Goal: Transaction & Acquisition: Purchase product/service

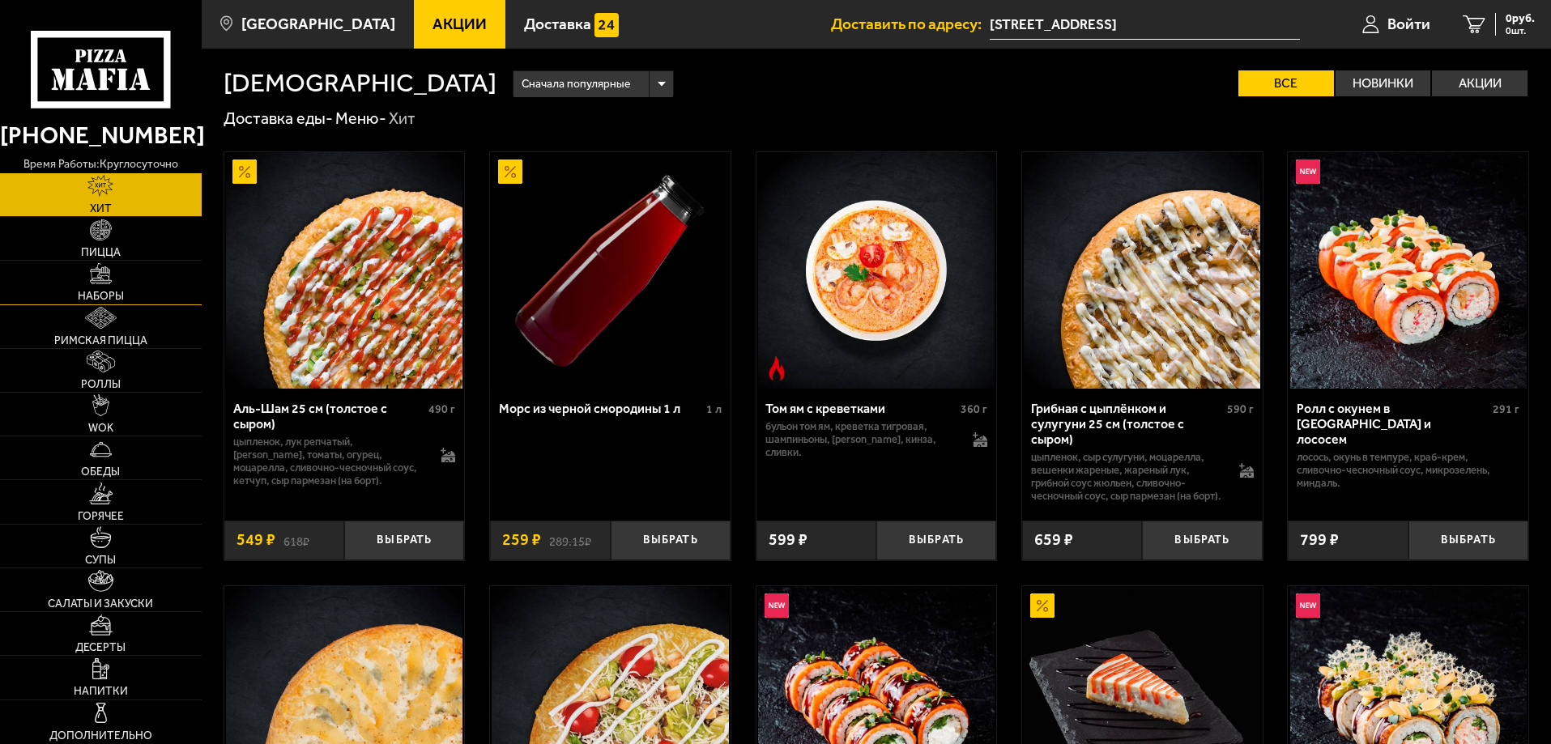
click at [102, 293] on span "Наборы" at bounding box center [101, 296] width 46 height 11
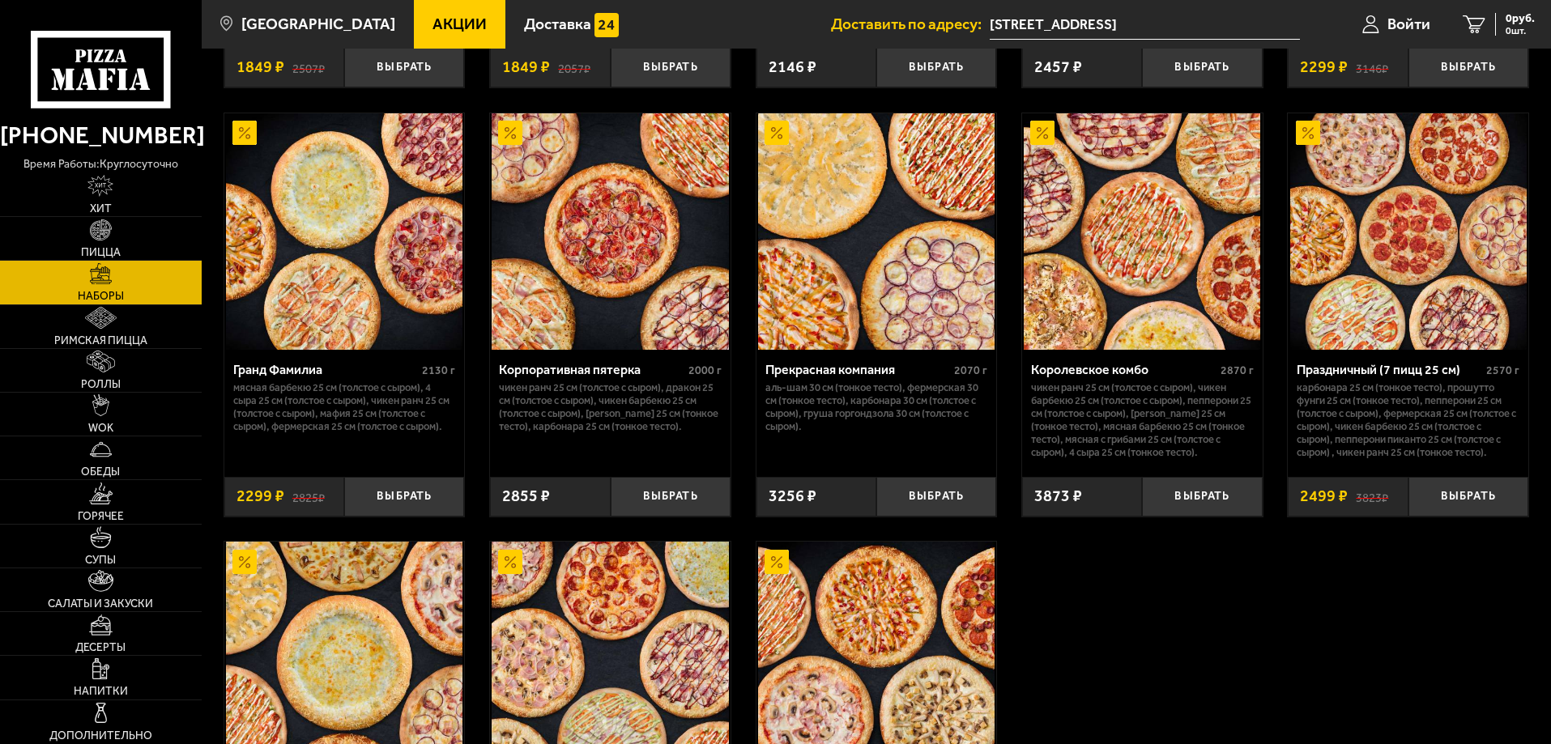
scroll to position [2500, 0]
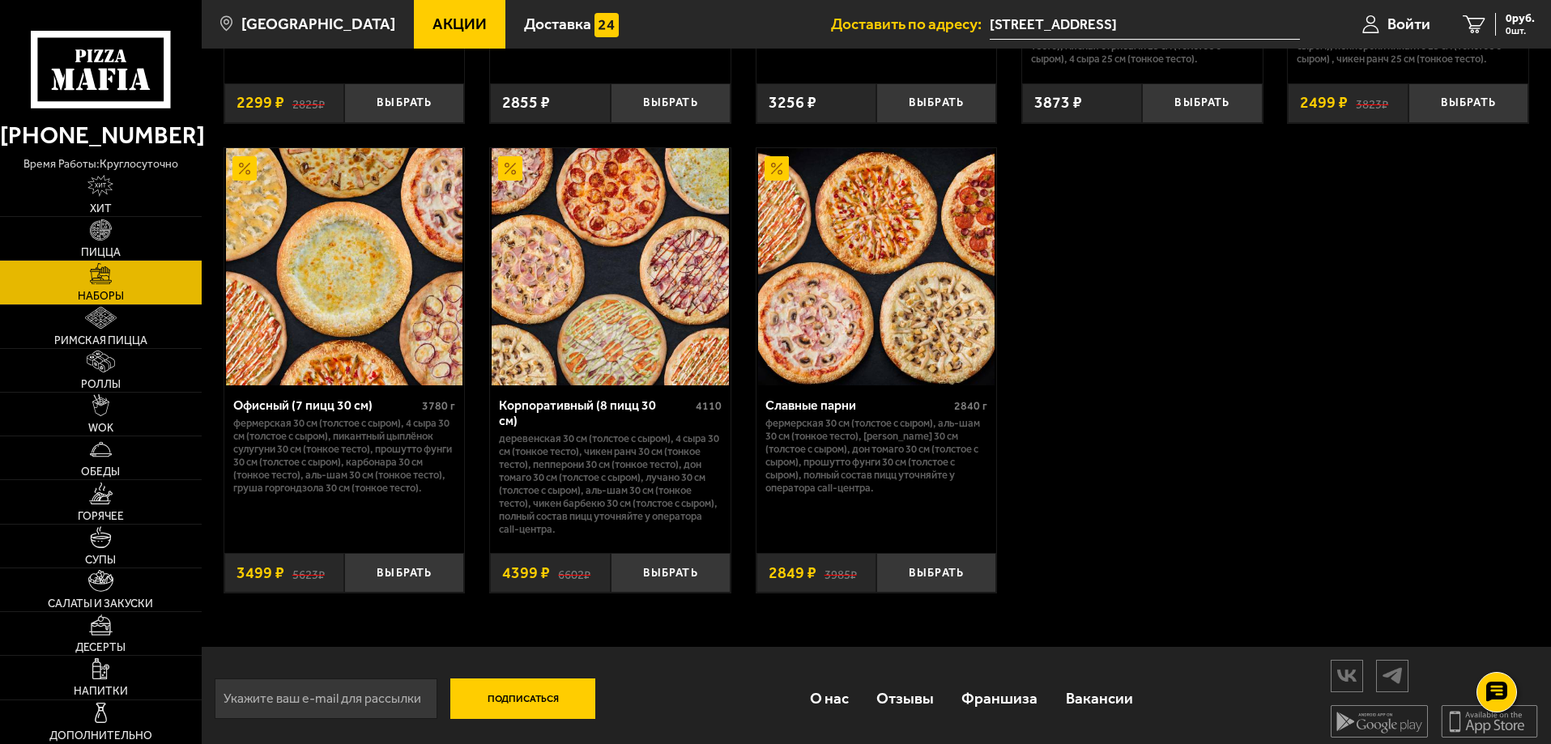
click at [662, 685] on div "Подписаться О нас Отзывы Франшиза Вакансии Мы в соцсетях Скачивайте мобильные п…" at bounding box center [877, 699] width 1350 height 104
click at [414, 573] on button "Выбрать" at bounding box center [404, 573] width 120 height 40
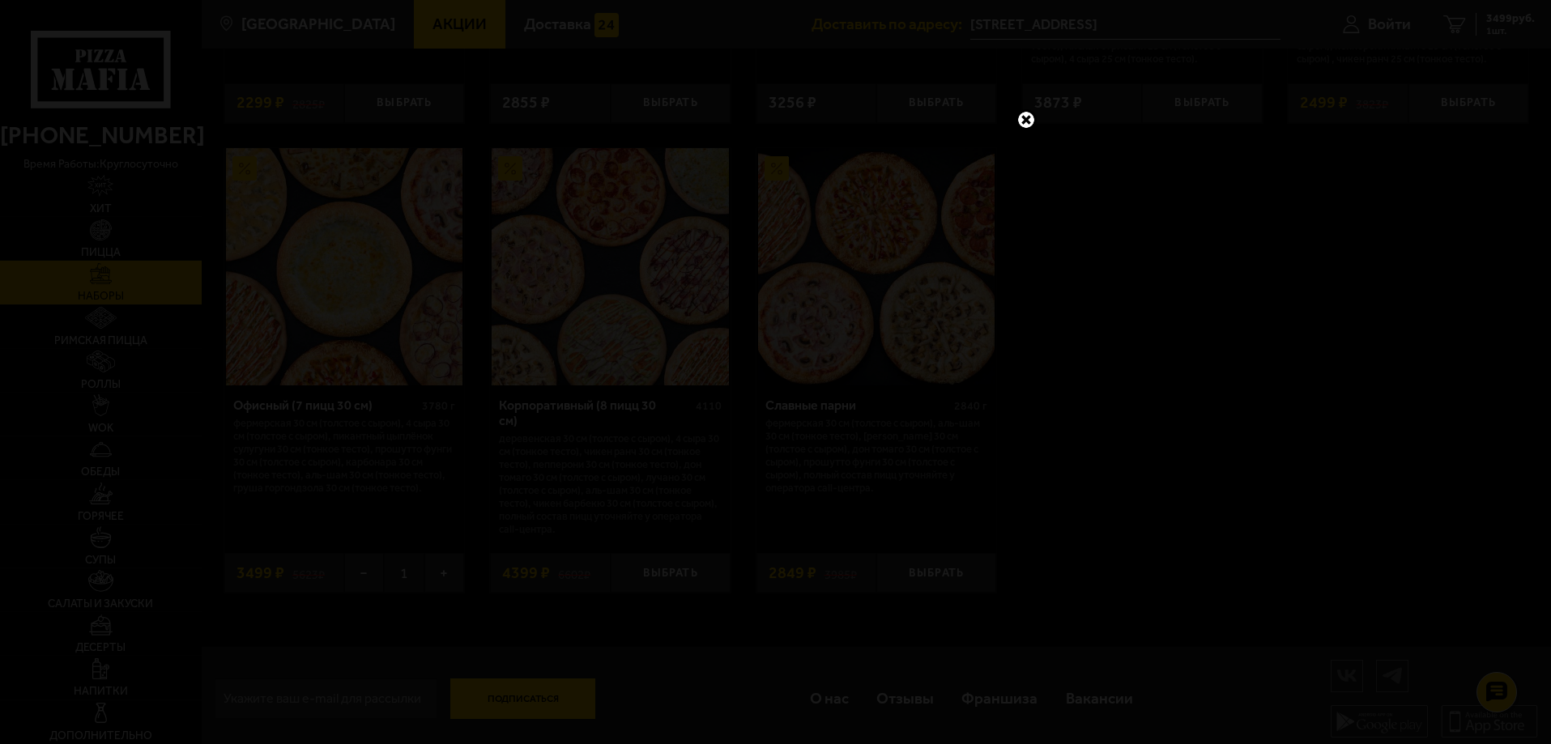
click at [1032, 119] on link at bounding box center [1026, 119] width 21 height 21
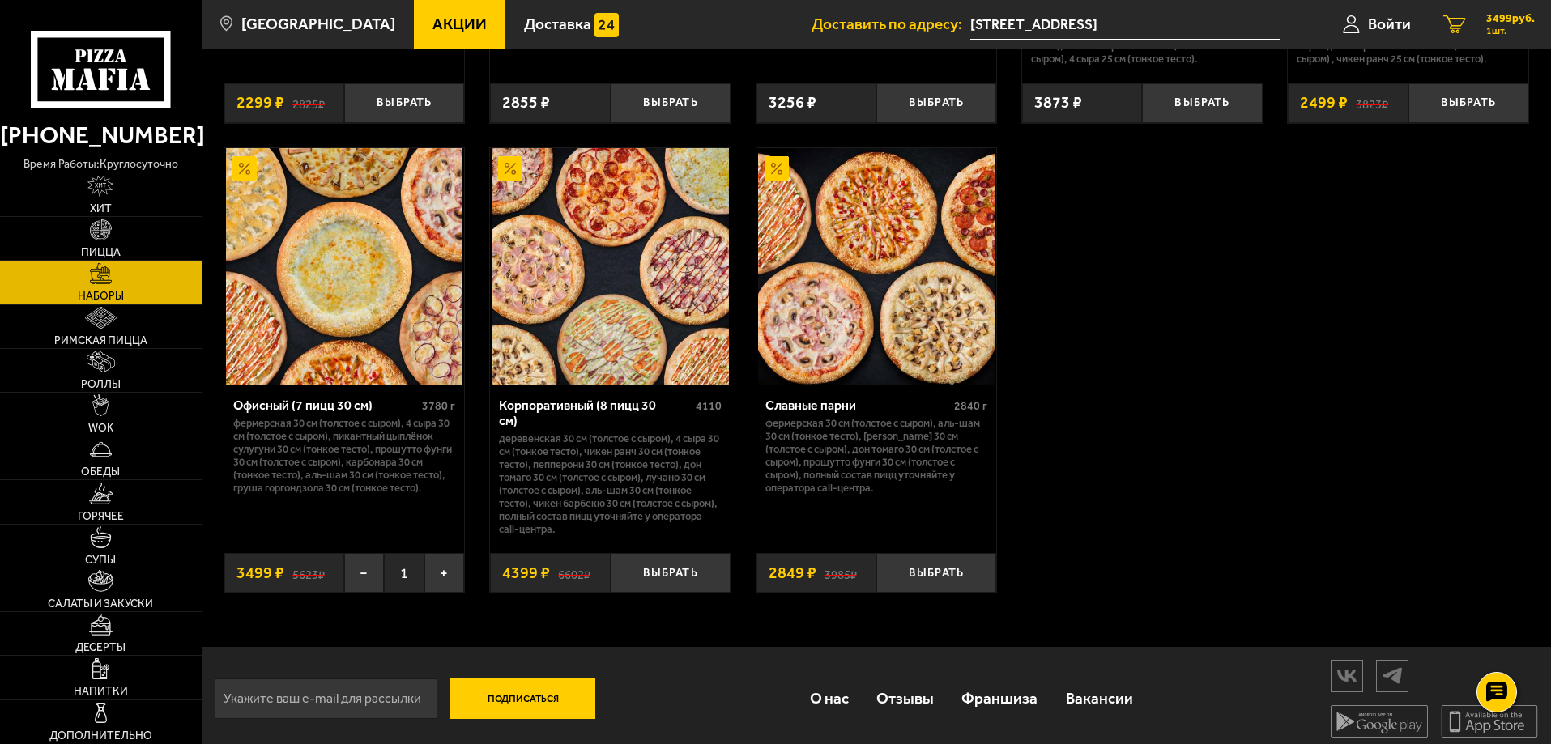
click at [1460, 30] on icon "1" at bounding box center [1454, 24] width 23 height 19
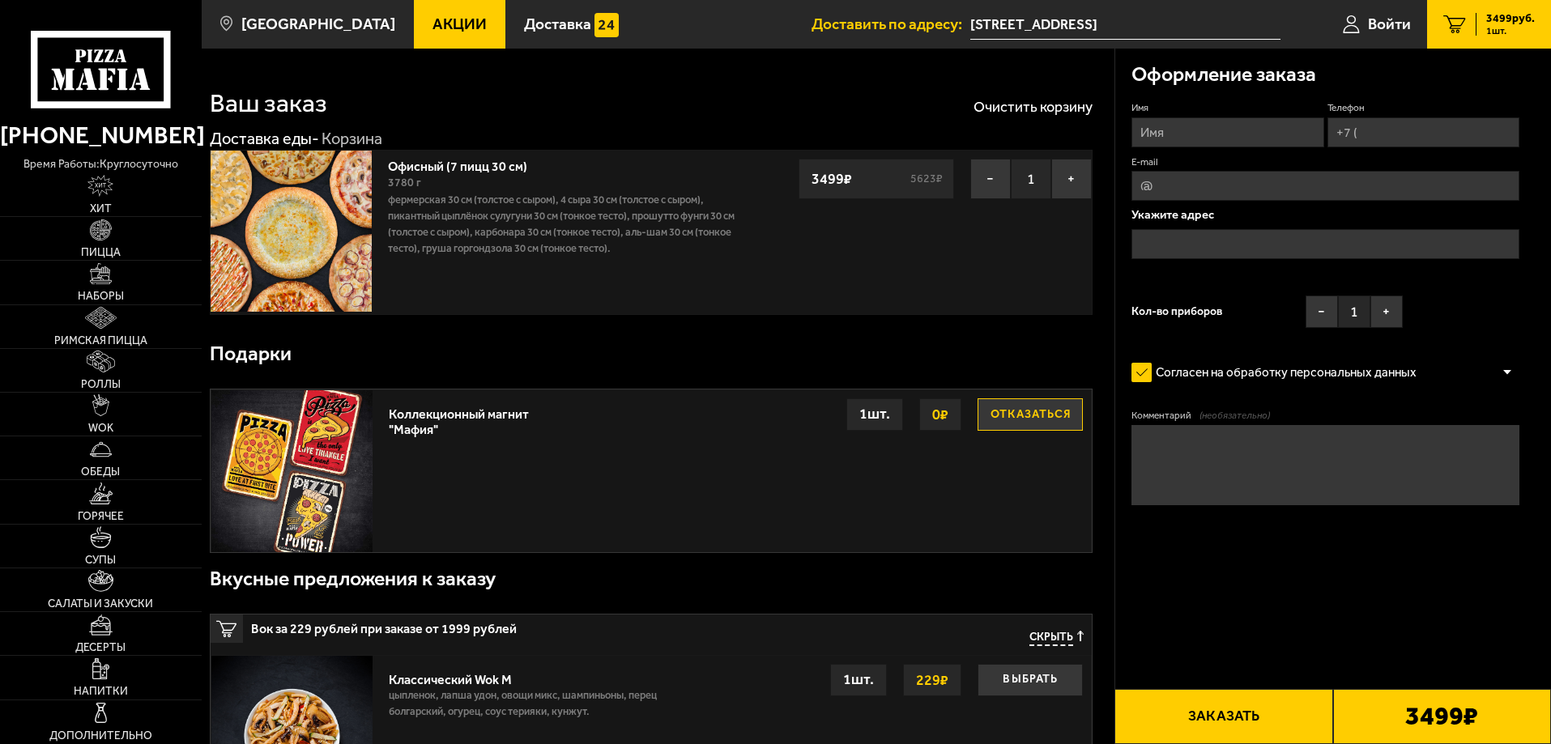
type input "[STREET_ADDRESS]"
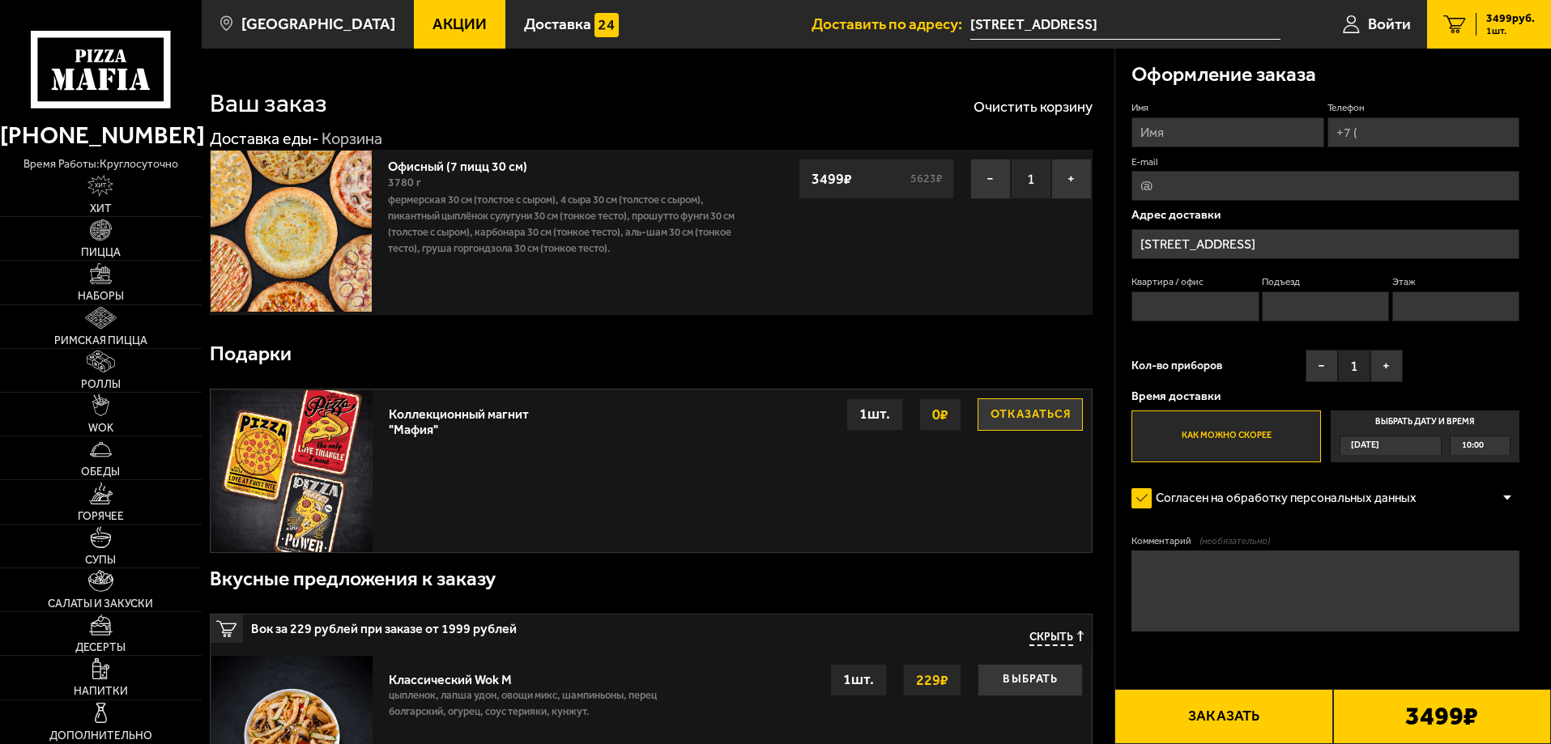
click at [1027, 407] on button "Отказаться" at bounding box center [1030, 415] width 105 height 32
click at [1170, 131] on input "Имя" at bounding box center [1228, 132] width 192 height 30
type input "[PERSON_NAME]"
click at [1413, 138] on input "Телефон" at bounding box center [1424, 132] width 192 height 30
type input "[PHONE_NUMBER]"
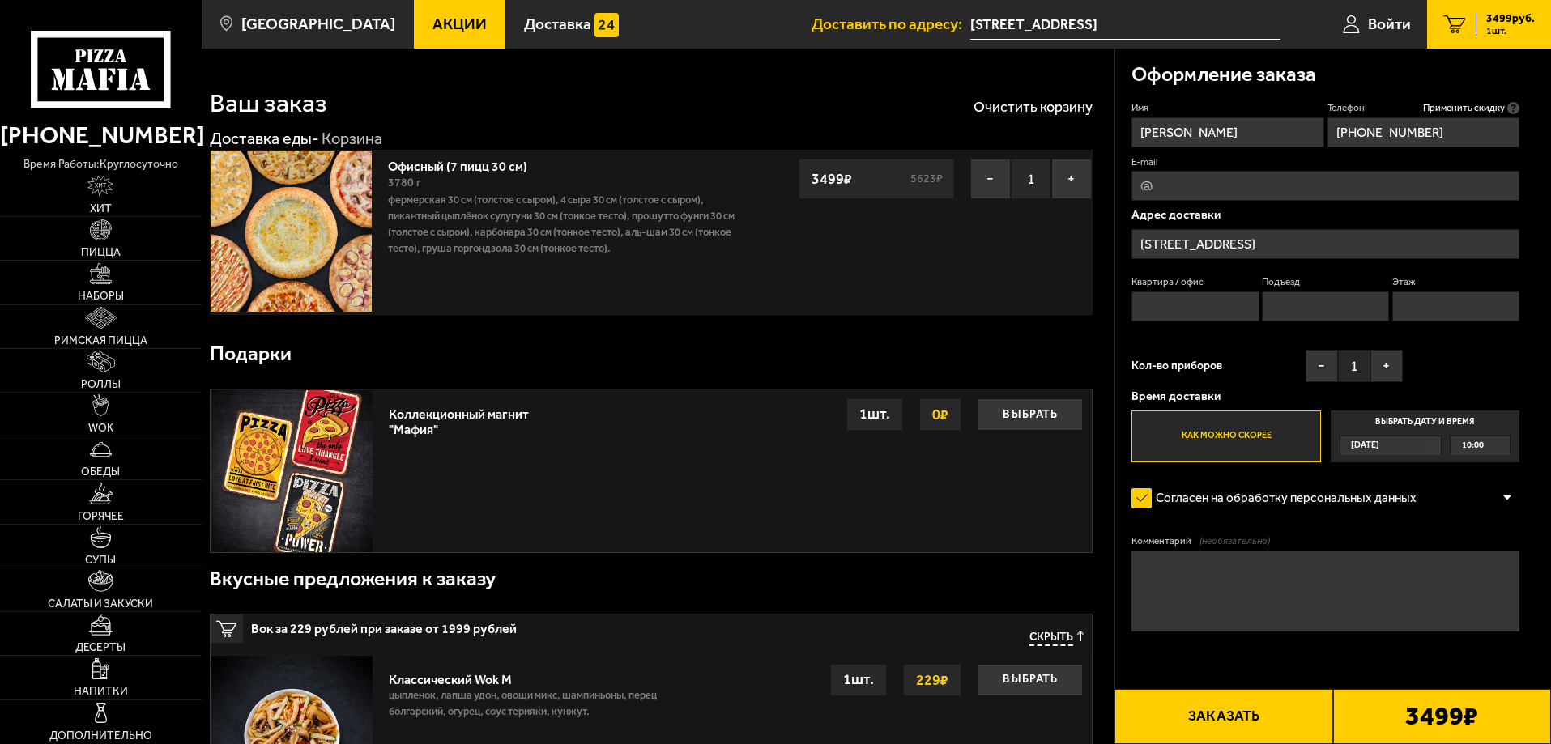
click at [1192, 187] on input "E-mail" at bounding box center [1326, 186] width 388 height 30
type input "[EMAIL_ADDRESS][DOMAIN_NAME]"
click at [1175, 303] on input "Квартира / офис" at bounding box center [1195, 307] width 127 height 30
type input "202"
click at [1392, 447] on div "[DATE]" at bounding box center [1383, 446] width 85 height 19
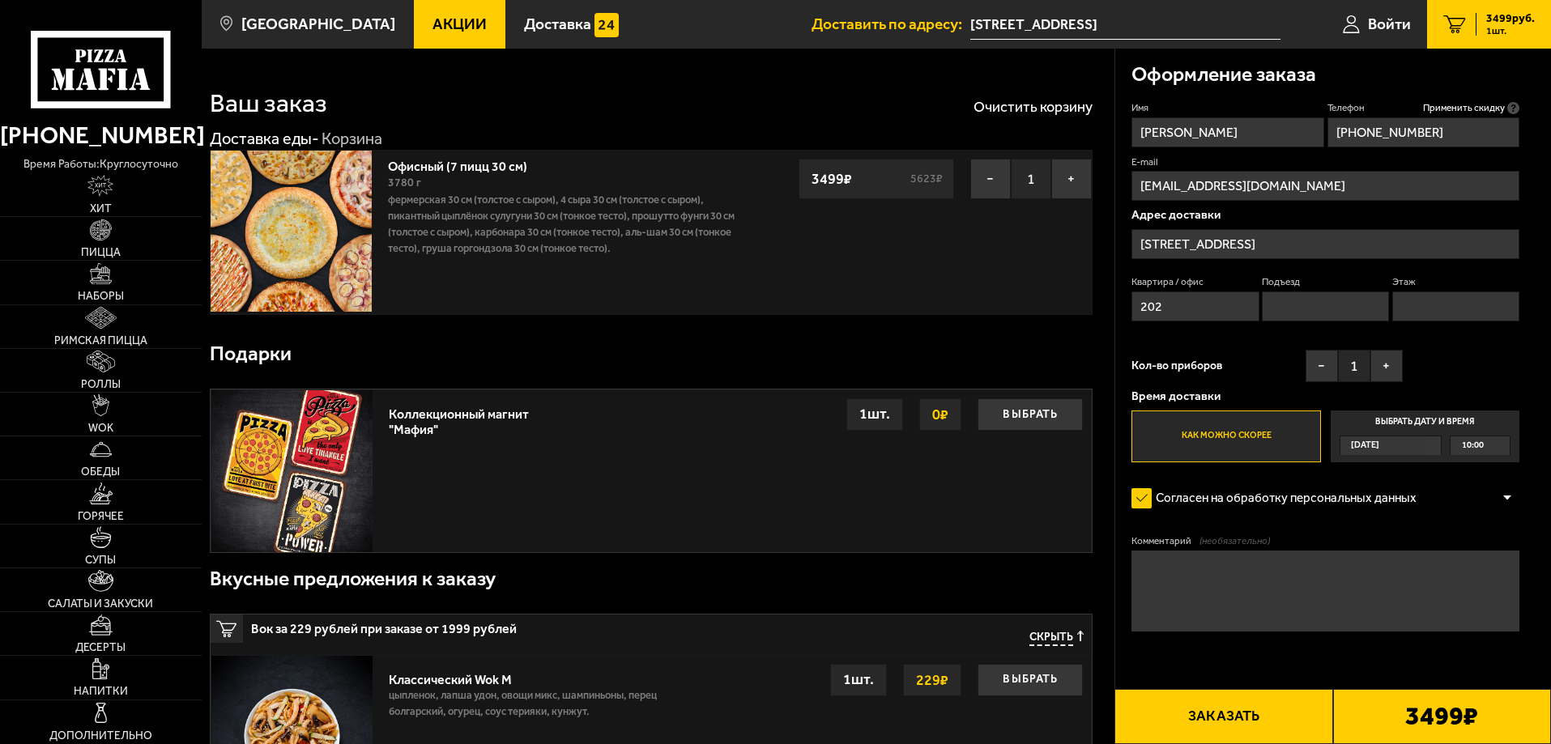
click at [0, 0] on input "Выбрать дату и время [DATE] 10:00" at bounding box center [0, 0] width 0 height 0
click at [1379, 443] on span "[DATE]" at bounding box center [1365, 446] width 28 height 19
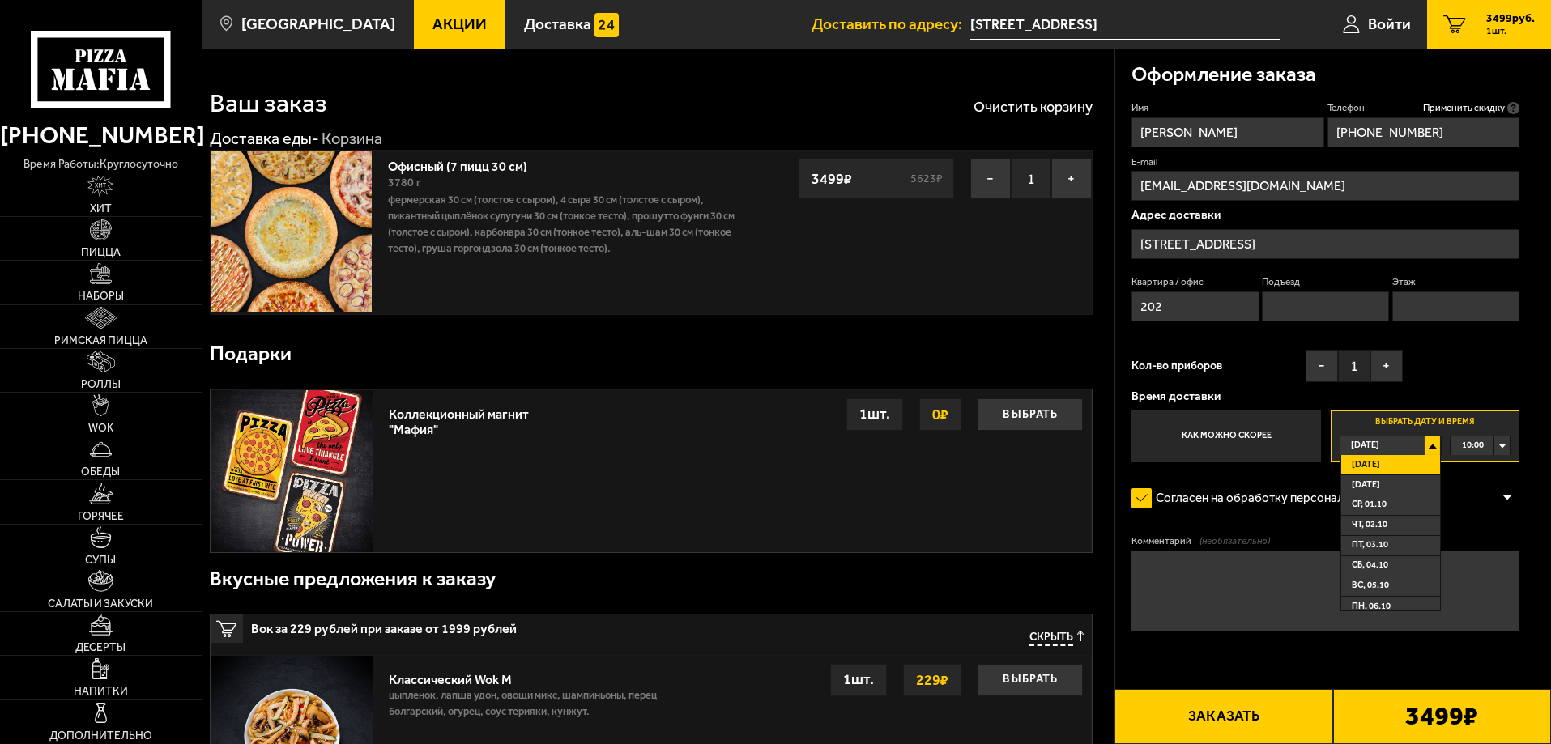
click at [1380, 460] on span "[DATE]" at bounding box center [1366, 465] width 28 height 19
click at [1161, 580] on textarea "Комментарий (необязательно)" at bounding box center [1326, 591] width 388 height 81
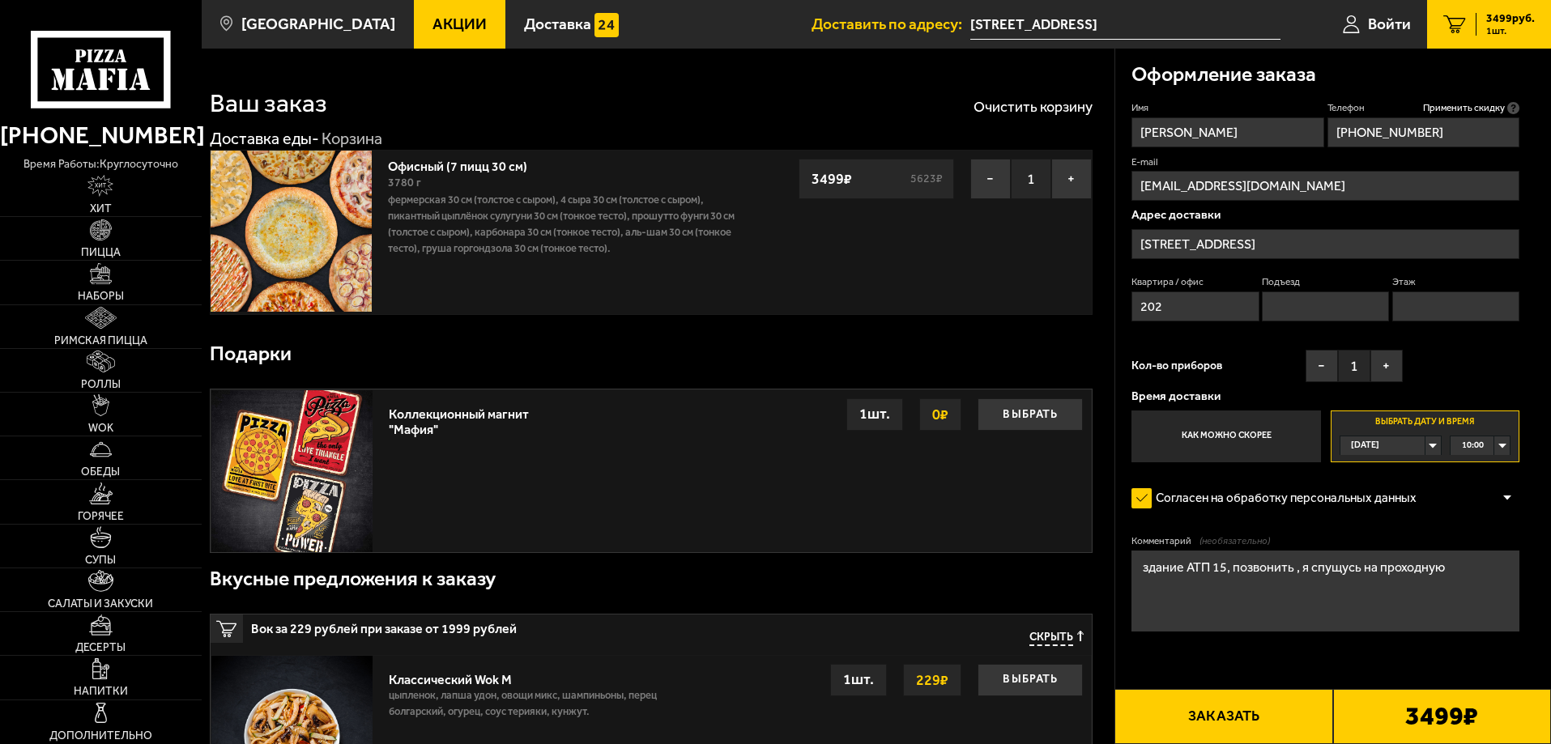
type textarea "здание АТП 15, позвонить , я спущусь на проходную"
click at [1238, 719] on button "Заказать" at bounding box center [1224, 716] width 218 height 55
click at [1305, 303] on input "Подъезд" at bounding box center [1325, 307] width 127 height 30
type input "2"
click at [1409, 315] on input "Этаж" at bounding box center [1455, 307] width 127 height 30
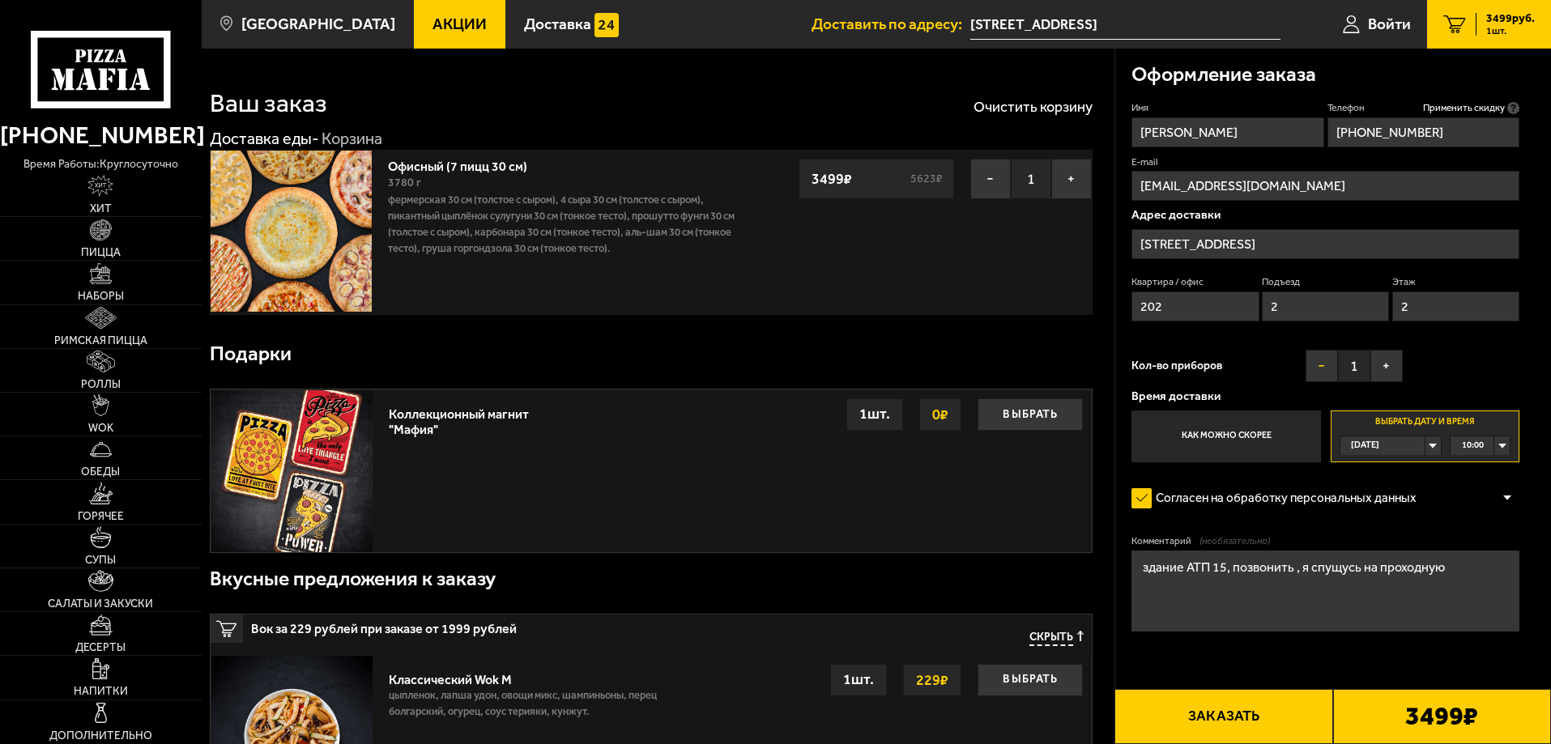
type input "2"
click at [1328, 358] on button "−" at bounding box center [1322, 366] width 32 height 32
click at [1392, 363] on button "+" at bounding box center [1387, 366] width 32 height 32
click at [1392, 362] on button "+" at bounding box center [1387, 366] width 32 height 32
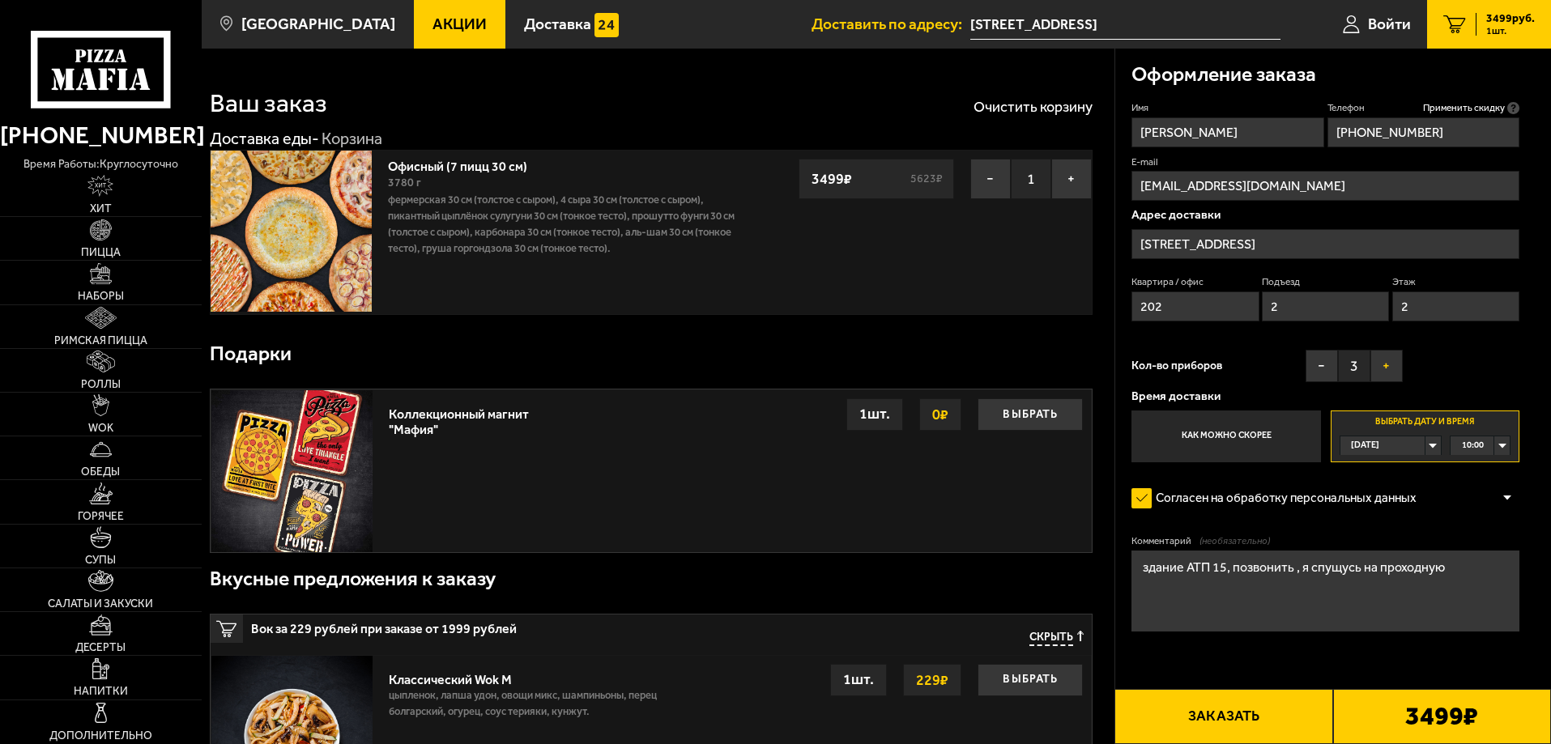
click at [1392, 362] on button "+" at bounding box center [1387, 366] width 32 height 32
click at [1329, 358] on button "−" at bounding box center [1322, 366] width 32 height 32
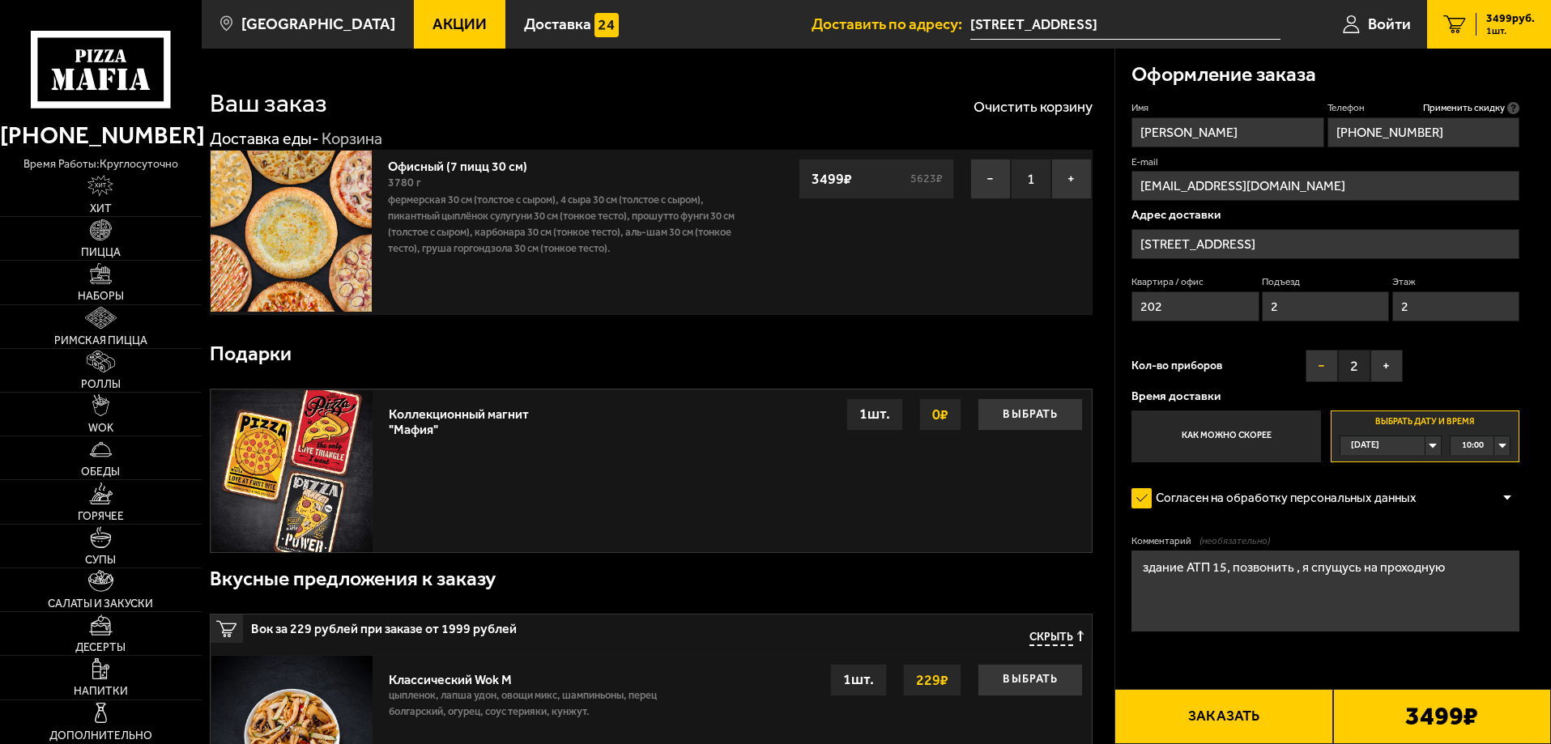
click at [1329, 358] on button "−" at bounding box center [1322, 366] width 32 height 32
click at [1379, 365] on button "+" at bounding box center [1387, 366] width 32 height 32
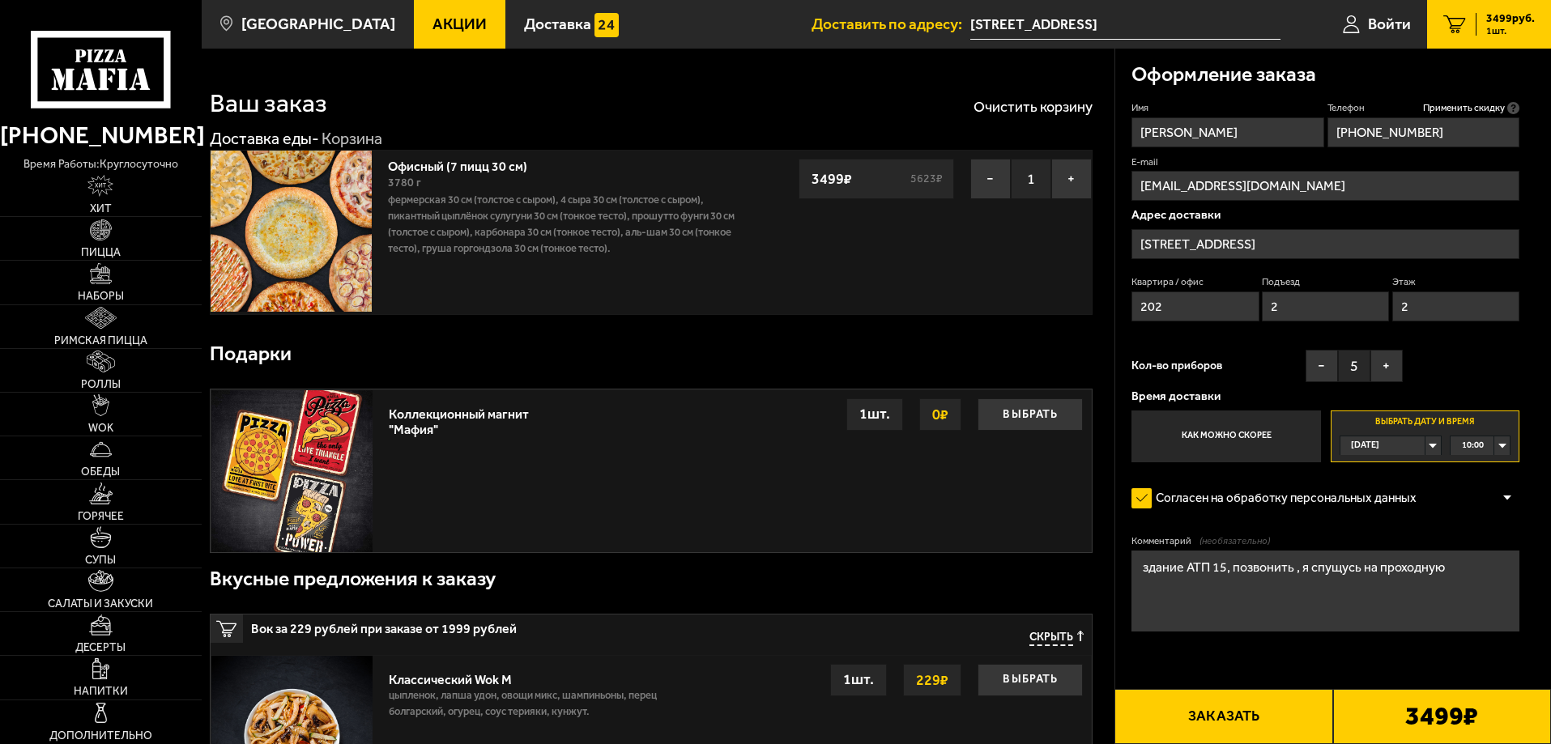
click at [1286, 716] on button "Заказать" at bounding box center [1224, 716] width 218 height 55
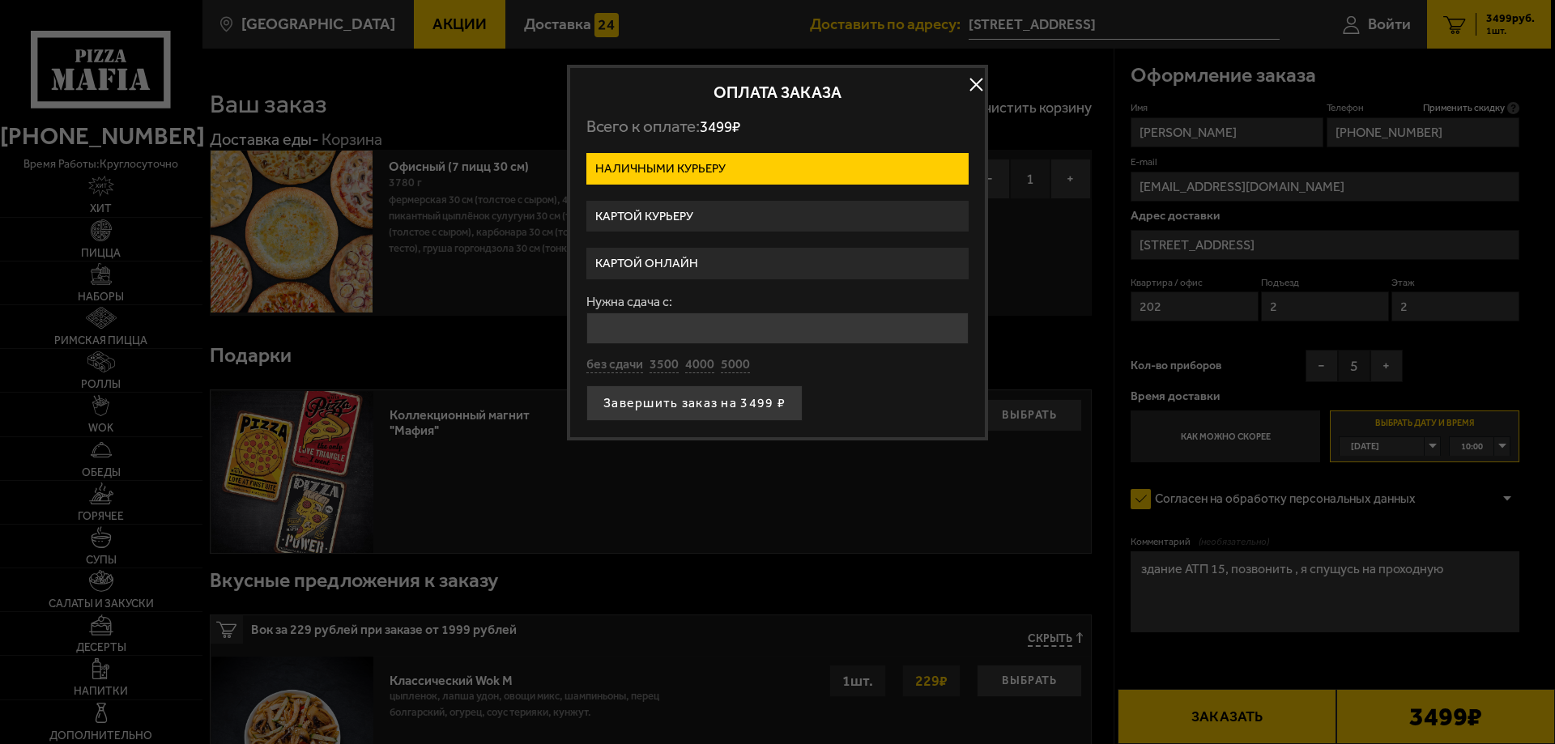
click at [621, 330] on input "Нужна сдача с:" at bounding box center [777, 329] width 382 height 32
click at [616, 367] on button "без сдачи" at bounding box center [614, 365] width 57 height 18
click at [639, 324] on input "0" at bounding box center [777, 329] width 382 height 32
click at [745, 362] on button "5000" at bounding box center [735, 365] width 29 height 18
type input "5000"
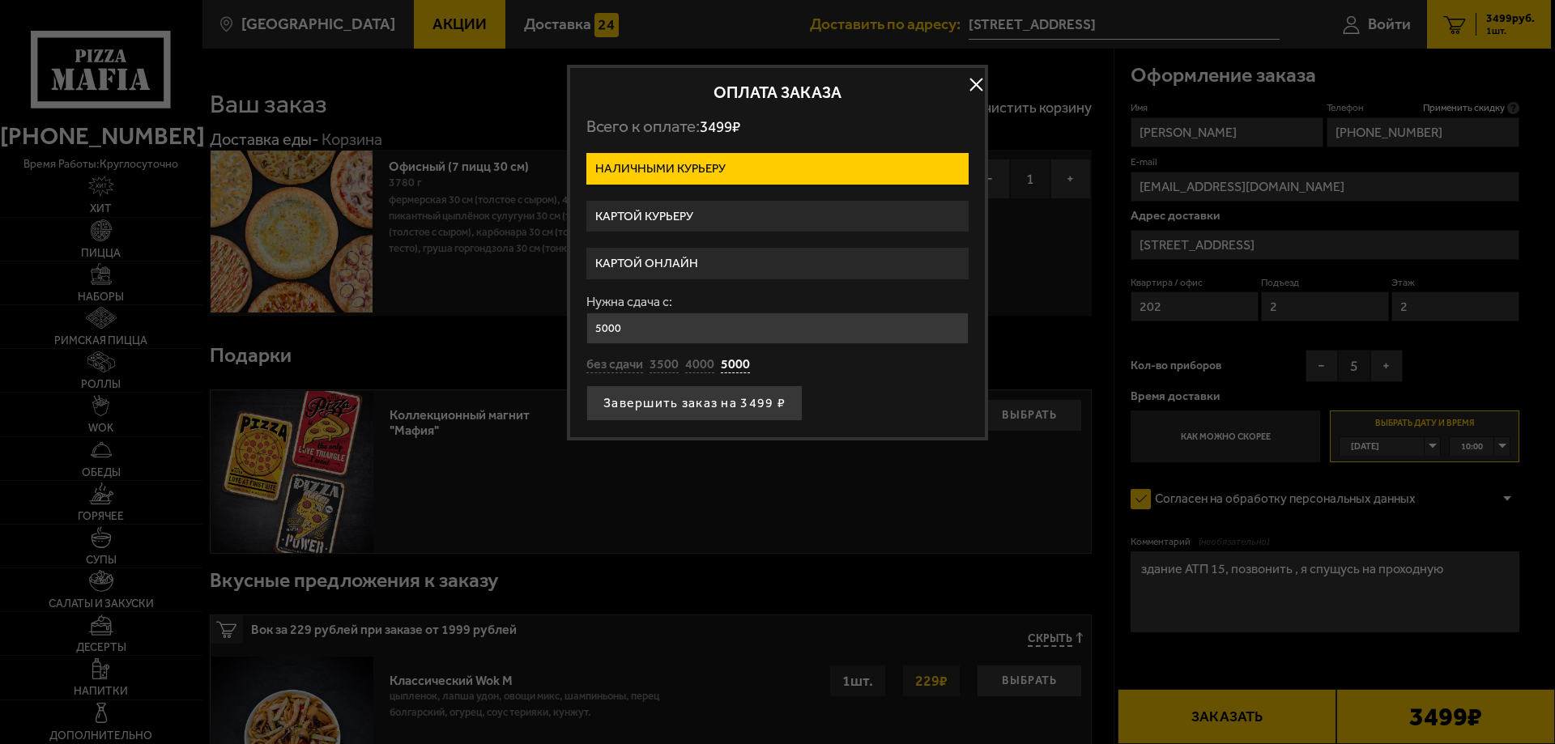
click at [691, 258] on label "Картой онлайн" at bounding box center [777, 264] width 382 height 32
click at [0, 0] on input "Картой онлайн" at bounding box center [0, 0] width 0 height 0
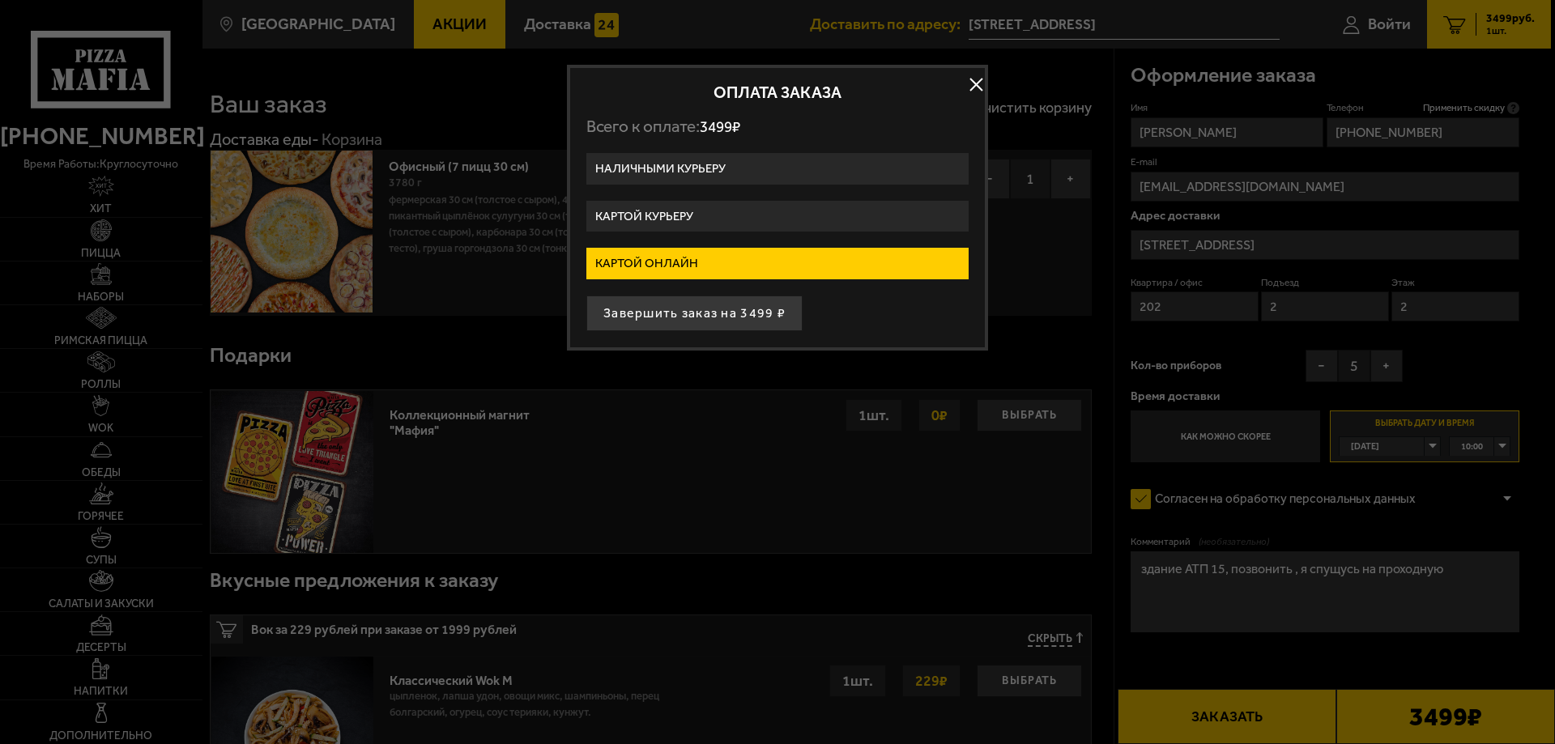
click at [650, 206] on label "Картой курьеру" at bounding box center [777, 217] width 382 height 32
click at [0, 0] on input "Картой курьеру" at bounding box center [0, 0] width 0 height 0
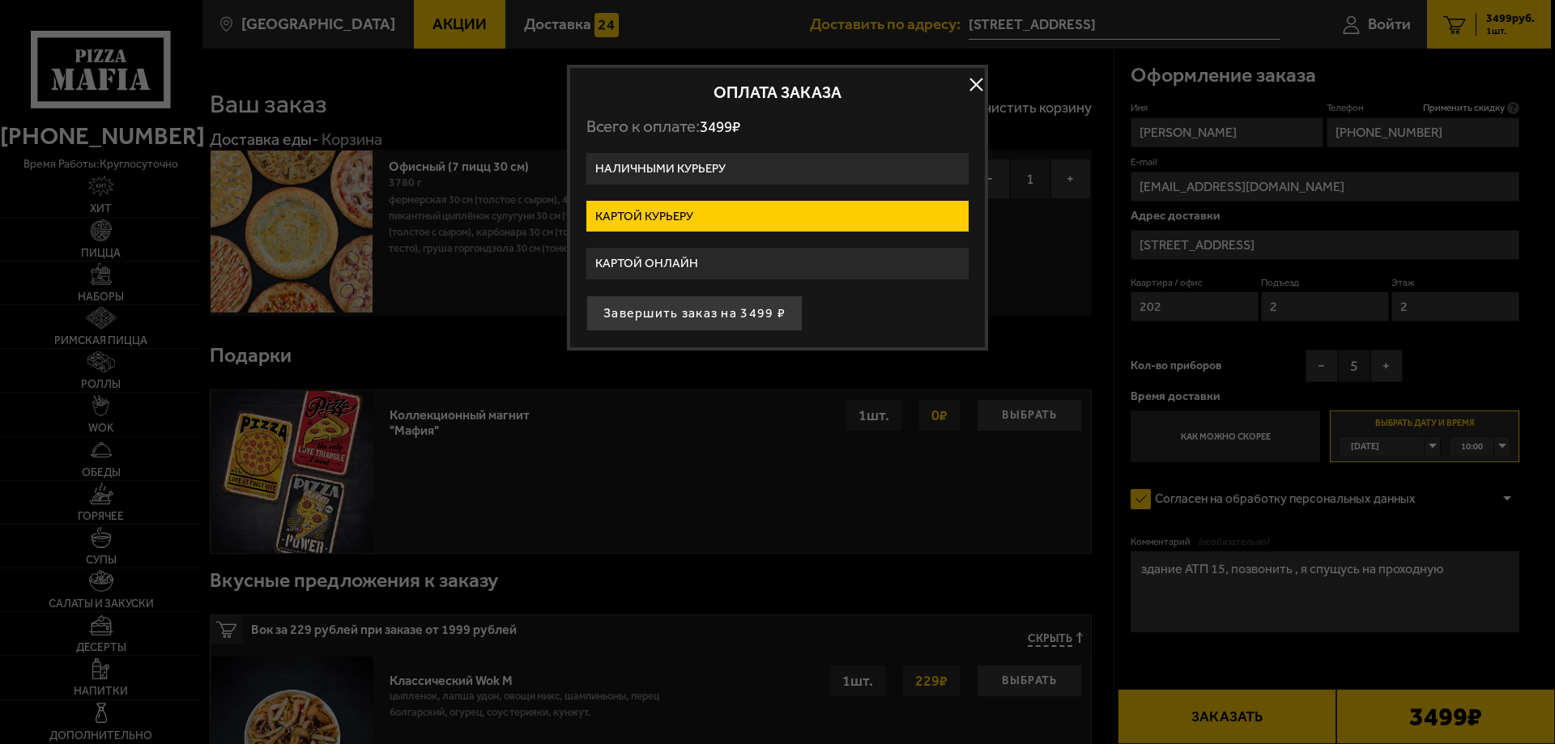
click at [676, 255] on label "Картой онлайн" at bounding box center [777, 264] width 382 height 32
click at [0, 0] on input "Картой онлайн" at bounding box center [0, 0] width 0 height 0
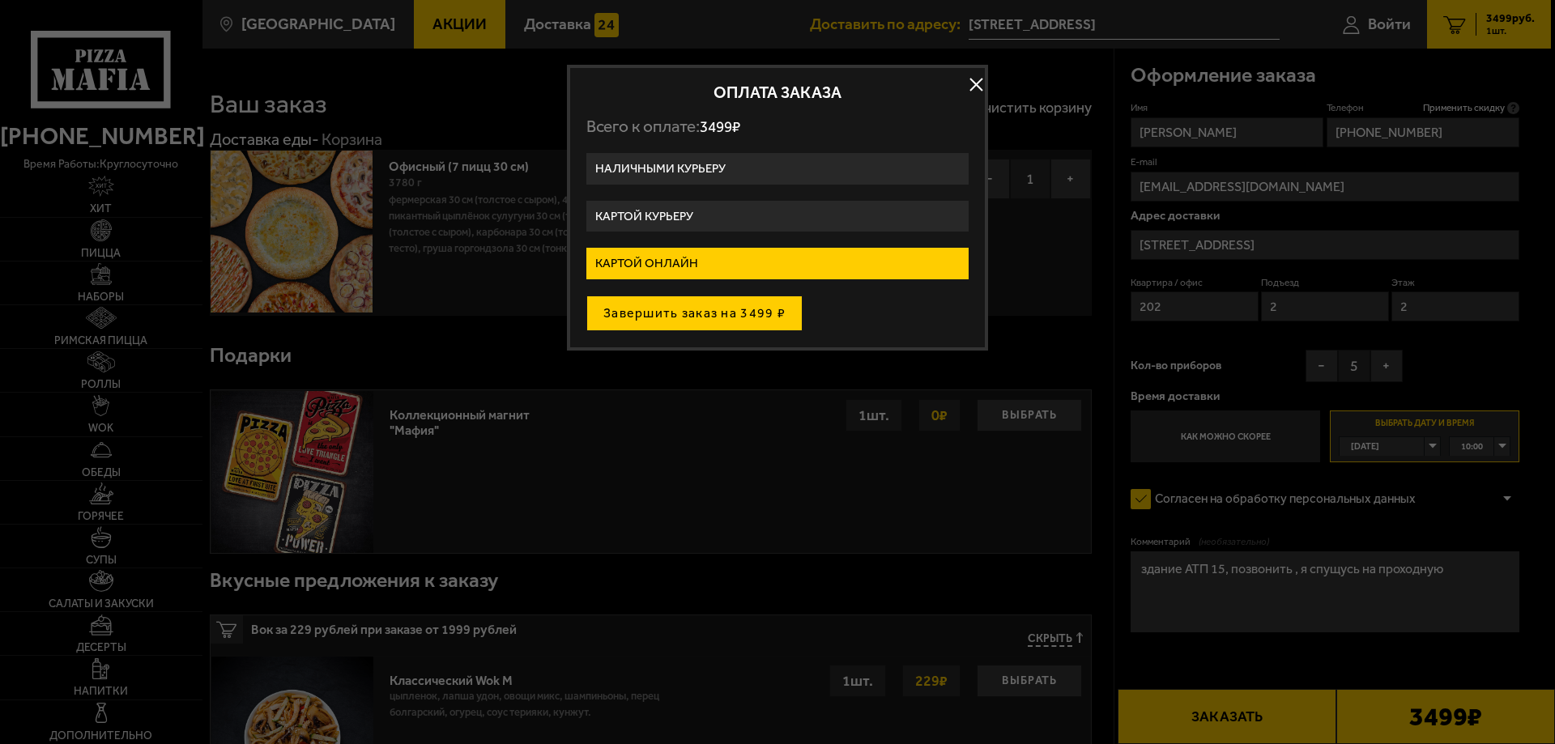
click at [674, 311] on button "Завершить заказ на 3499 ₽" at bounding box center [694, 314] width 216 height 36
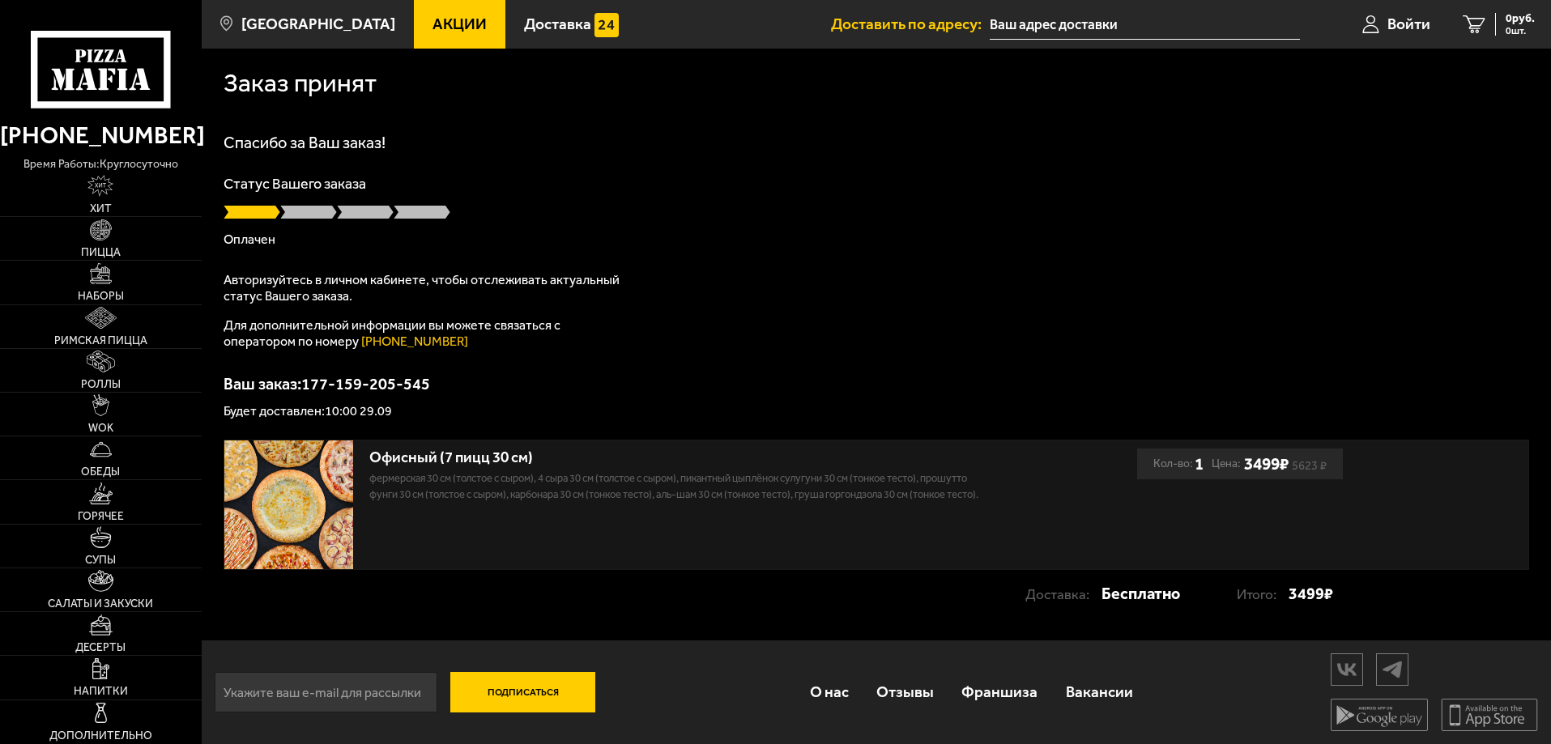
scroll to position [1, 0]
